Goal: Transaction & Acquisition: Purchase product/service

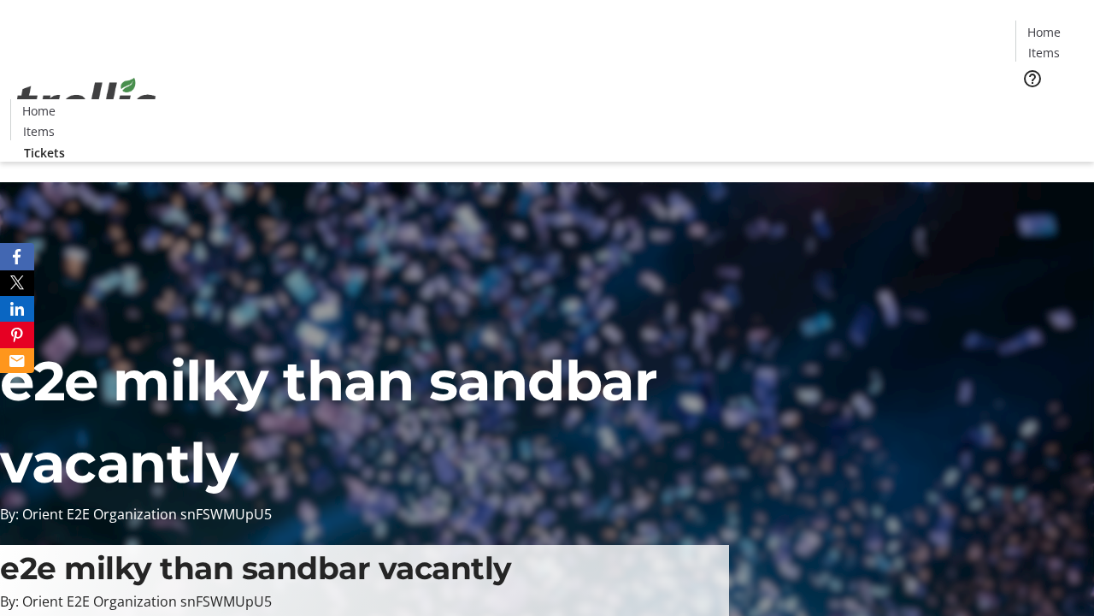
click at [1029, 99] on span "Tickets" at bounding box center [1049, 108] width 41 height 18
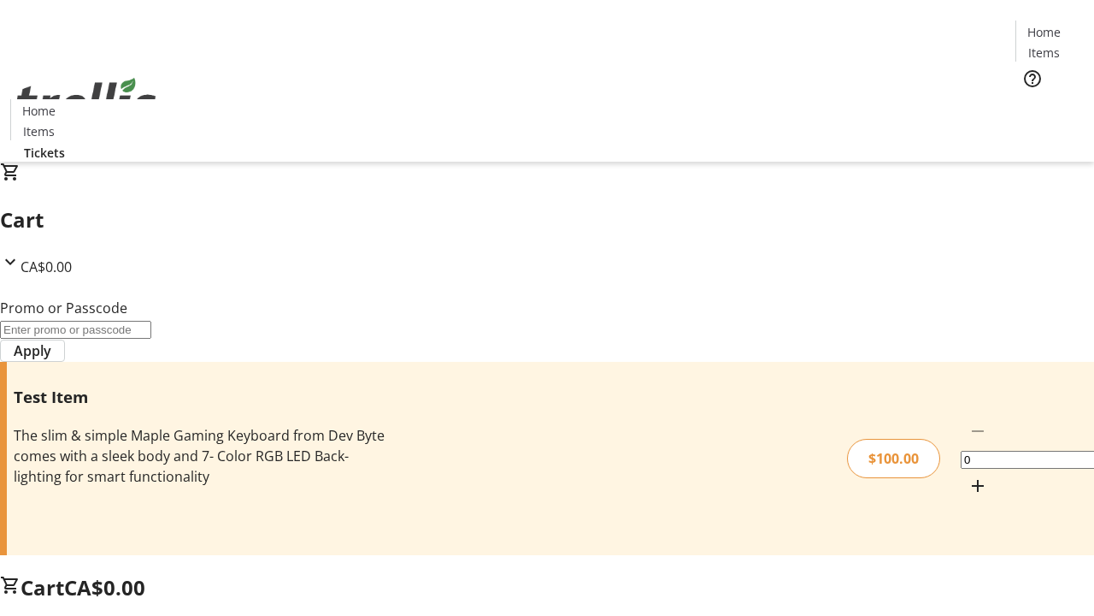
click at [968, 475] on mat-icon "Increment by one" at bounding box center [978, 485] width 21 height 21
type input "1"
type input "PERCENT"
